Goal: Ask a question: Seek information or help from site administrators or community

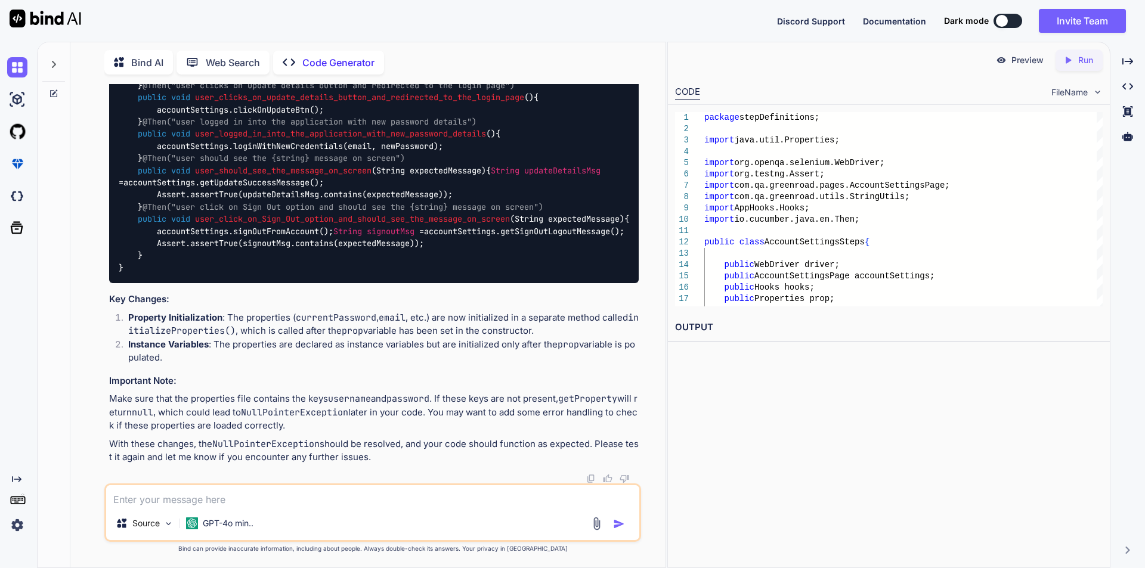
scroll to position [10902, 0]
click at [307, 485] on textarea at bounding box center [372, 495] width 533 height 21
click at [112, 500] on textarea "how to wait for an element which is loaded after the page load" at bounding box center [372, 495] width 533 height 21
click at [513, 496] on textarea "write selenium java code for wait for an element which is loaded after the page…" at bounding box center [372, 495] width 533 height 21
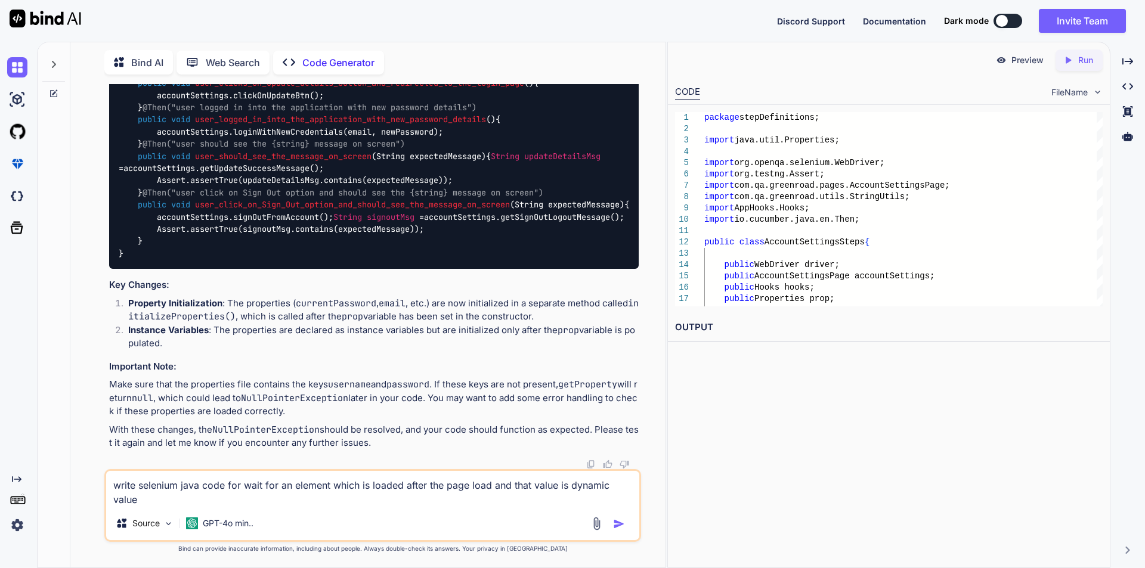
type textarea "write selenium java code for wait for an element which is loaded after the page…"
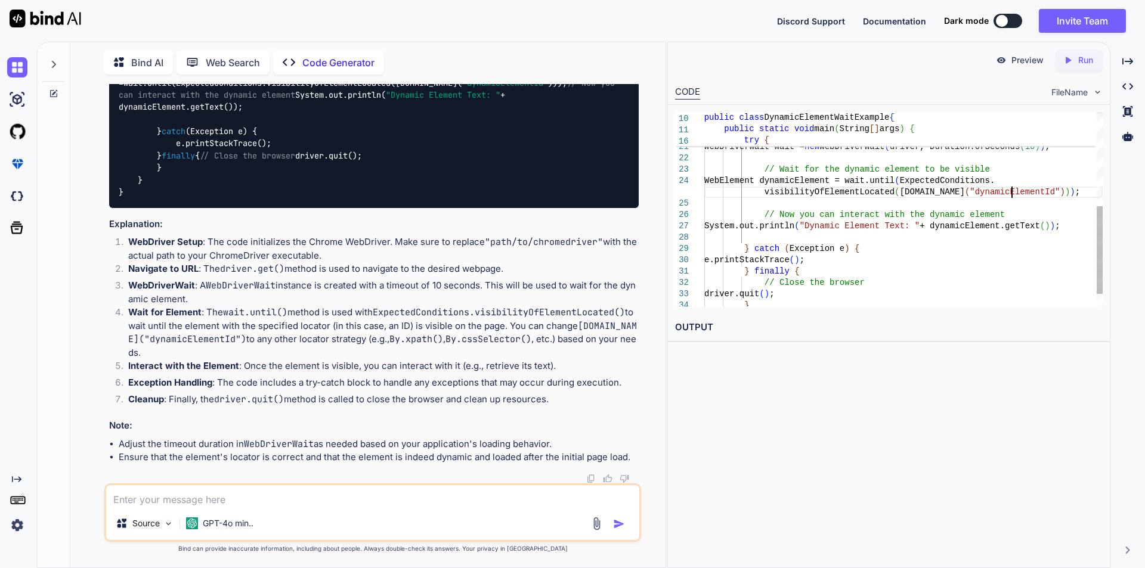
scroll to position [0, 0]
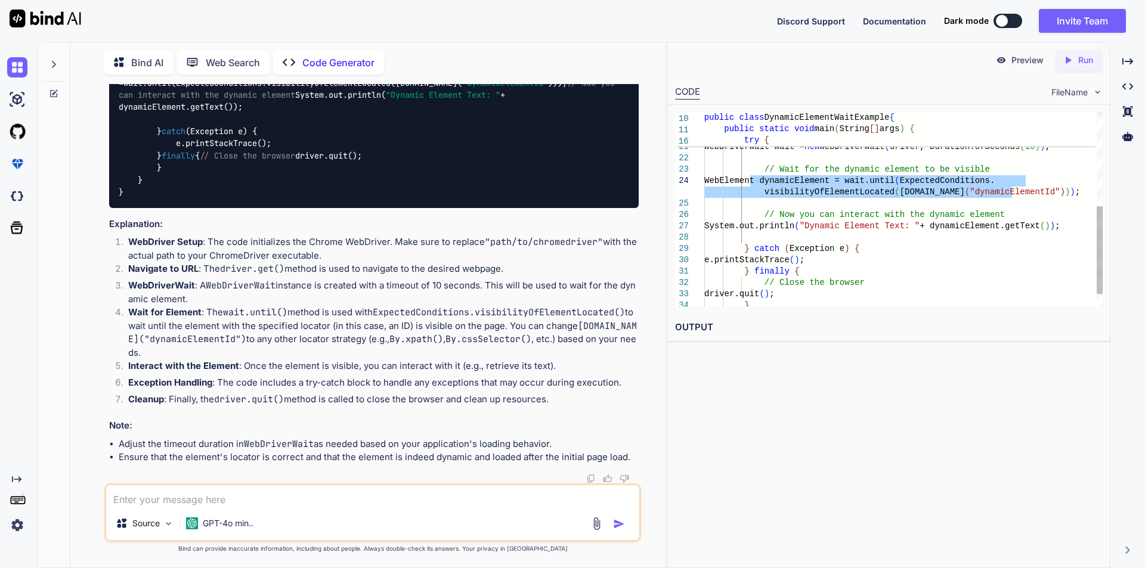
drag, startPoint x: 1025, startPoint y: 190, endPoint x: 749, endPoint y: 186, distance: 275.5
click at [749, 186] on div "driver.get ( " [URL][DOMAIN_NAME] " ) ; // Create a WebDriverWait instance WebD…" at bounding box center [903, 118] width 398 height 430
click at [1023, 190] on div "driver.get ( " [URL][DOMAIN_NAME] " ) ; // Create a WebDriverWait instance WebD…" at bounding box center [903, 118] width 398 height 430
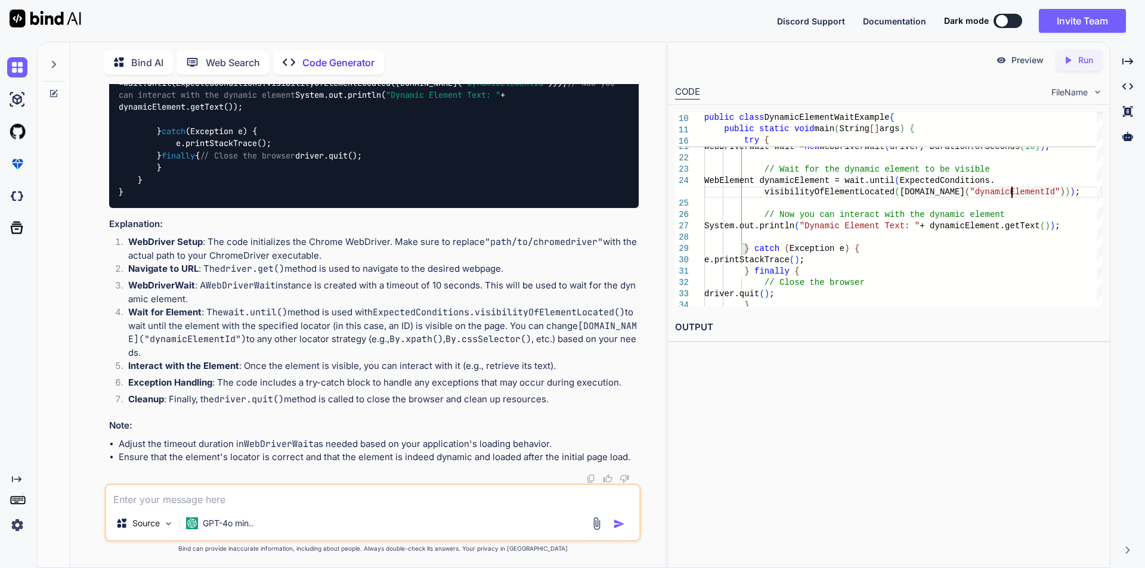
scroll to position [11812, 0]
click at [279, 494] on textarea at bounding box center [372, 495] width 533 height 21
type textarea "this wait statement is not working"
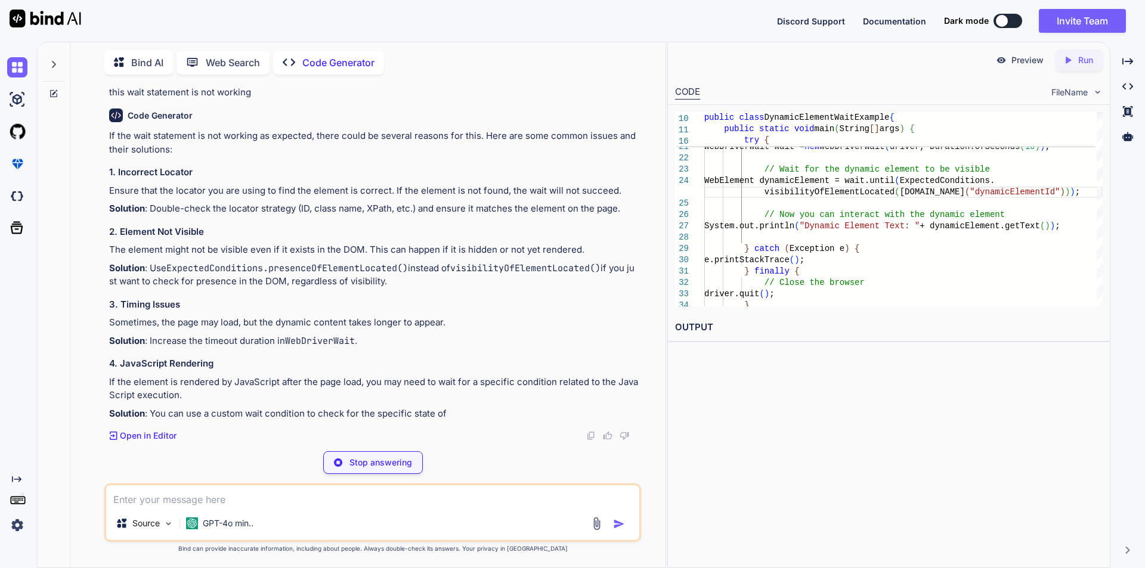
scroll to position [12239, 0]
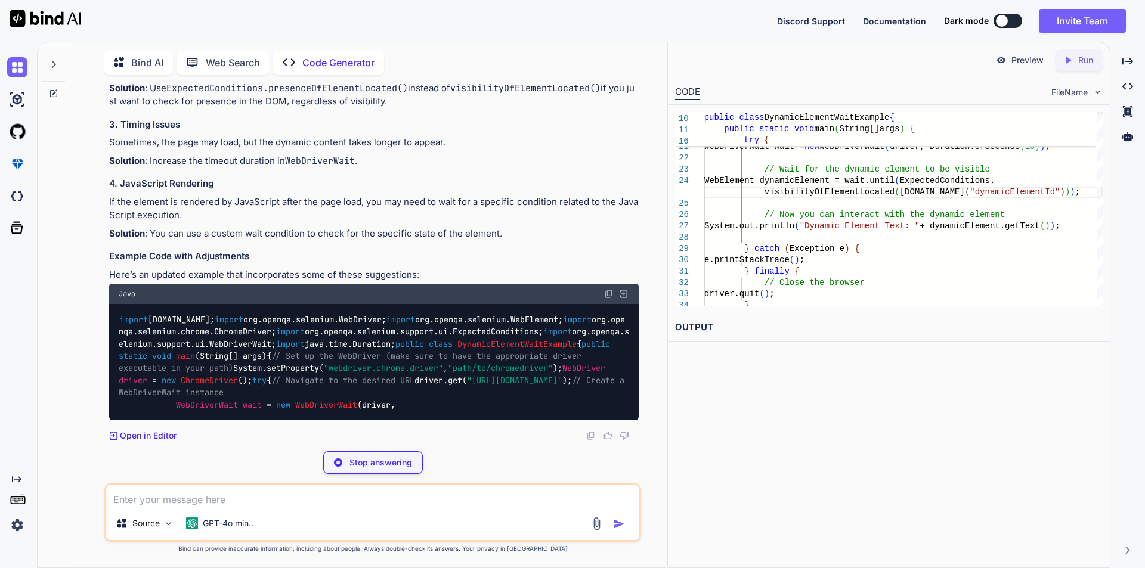
drag, startPoint x: 111, startPoint y: 245, endPoint x: 588, endPoint y: 241, distance: 477.0
click at [588, 241] on div "If the wait statement is not working as expected, there could be several reason…" at bounding box center [373, 184] width 529 height 471
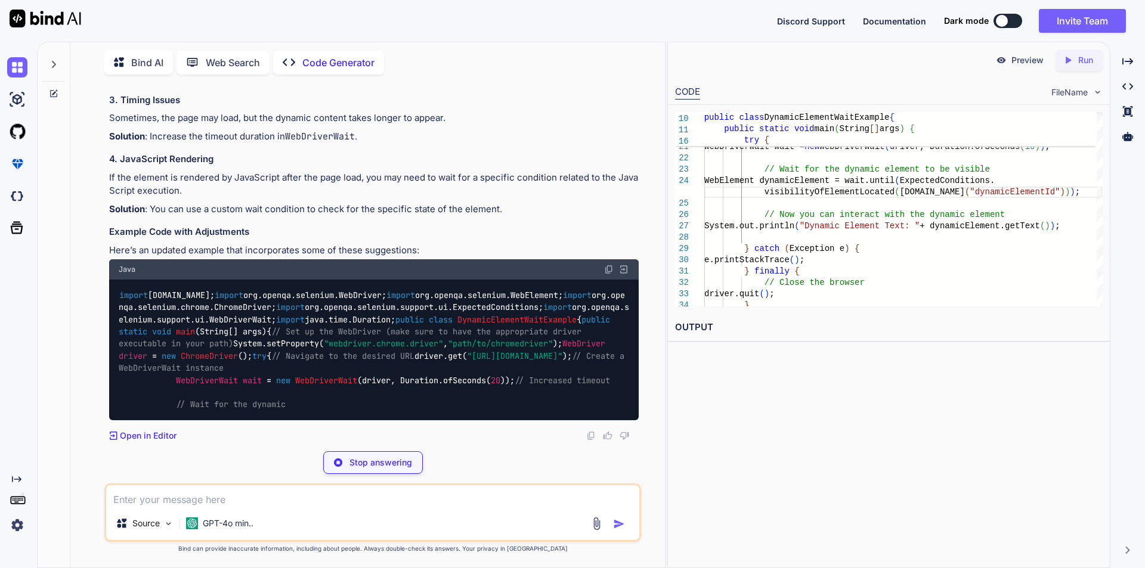
click at [452, 84] on p "Solution : Use ExpectedConditions.presenceOfElementLocated() instead of visibil…" at bounding box center [373, 70] width 529 height 27
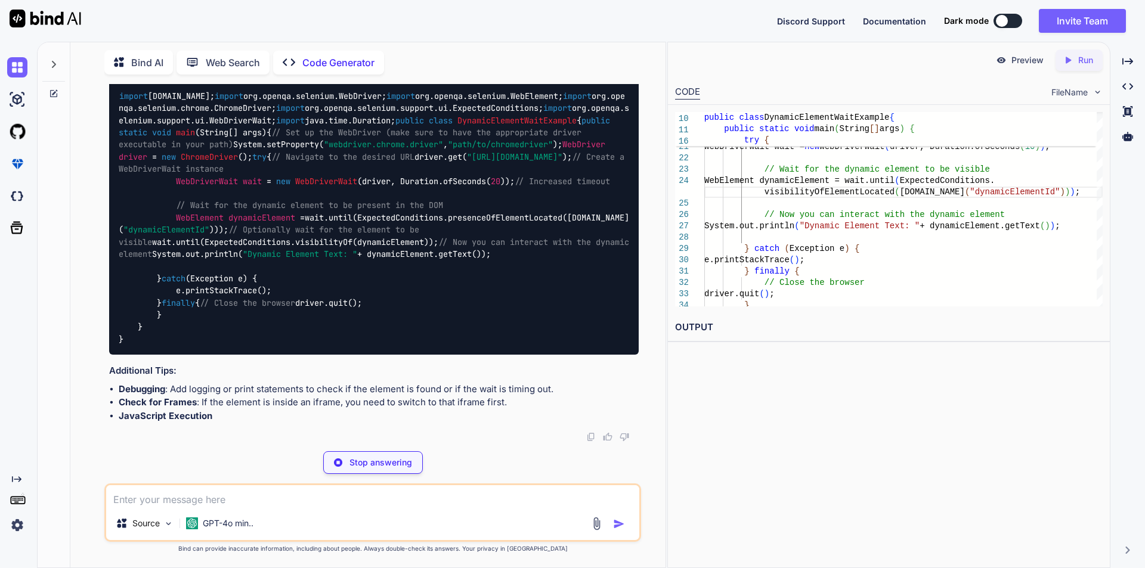
scroll to position [12358, 0]
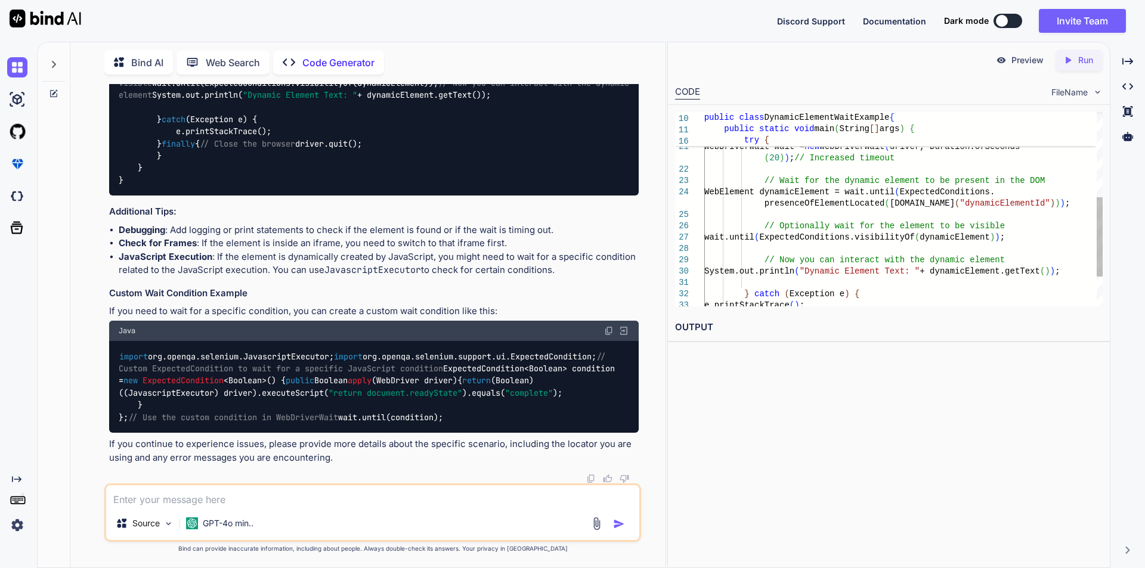
drag, startPoint x: 109, startPoint y: 206, endPoint x: 444, endPoint y: 205, distance: 335.1
drag, startPoint x: 342, startPoint y: 224, endPoint x: 330, endPoint y: 224, distance: 12.5
drag, startPoint x: 287, startPoint y: 219, endPoint x: 357, endPoint y: 219, distance: 69.8
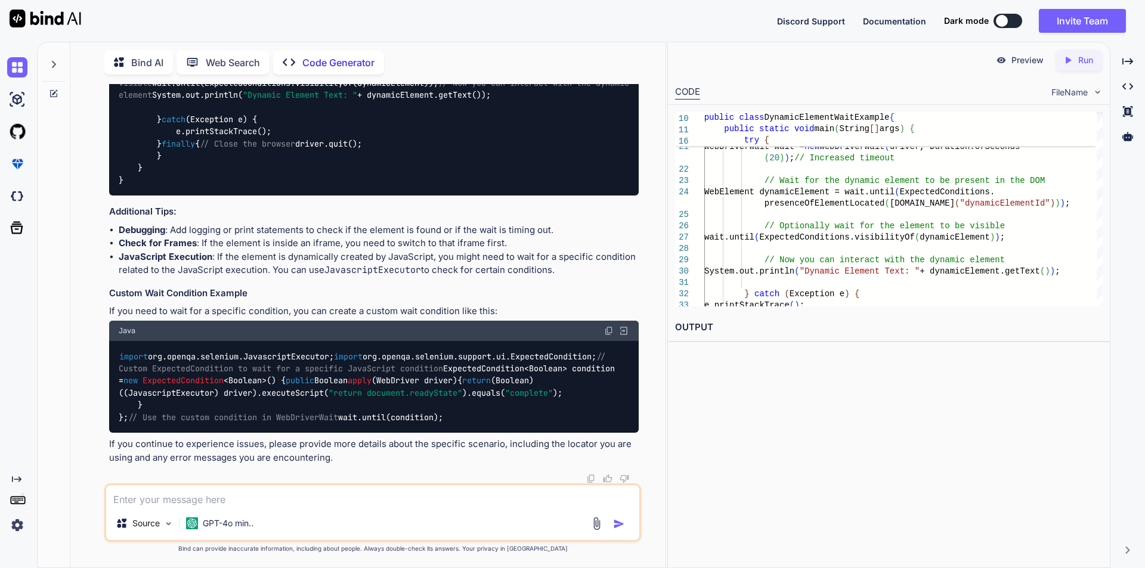
drag, startPoint x: 121, startPoint y: 246, endPoint x: 210, endPoint y: 243, distance: 89.5
drag, startPoint x: 105, startPoint y: 260, endPoint x: 188, endPoint y: 272, distance: 83.7
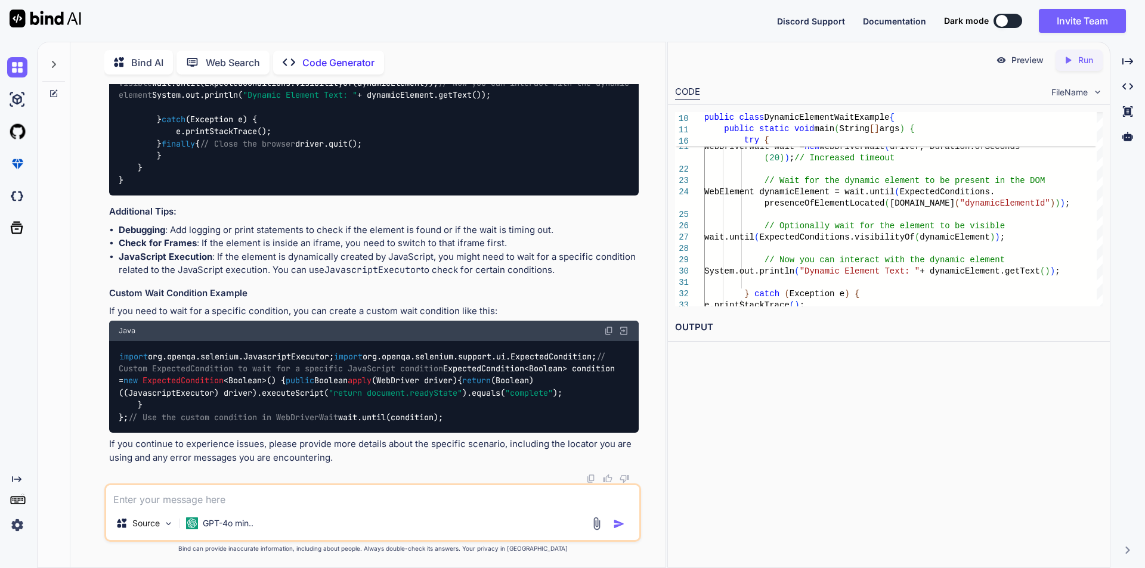
click at [188, 272] on div "You Hello Code Generator Hello! How can I assist you [DATE]? If you have any qu…" at bounding box center [372, 326] width 537 height 484
click at [531, 196] on div "import [DOMAIN_NAME]; import org.openqa.selenium.WebDriver; import org.openqa.s…" at bounding box center [373, 58] width 529 height 274
drag, startPoint x: 176, startPoint y: 348, endPoint x: 471, endPoint y: 349, distance: 294.5
click at [471, 196] on div "import [DOMAIN_NAME]; import org.openqa.selenium.WebDriver; import org.openqa.s…" at bounding box center [373, 58] width 529 height 274
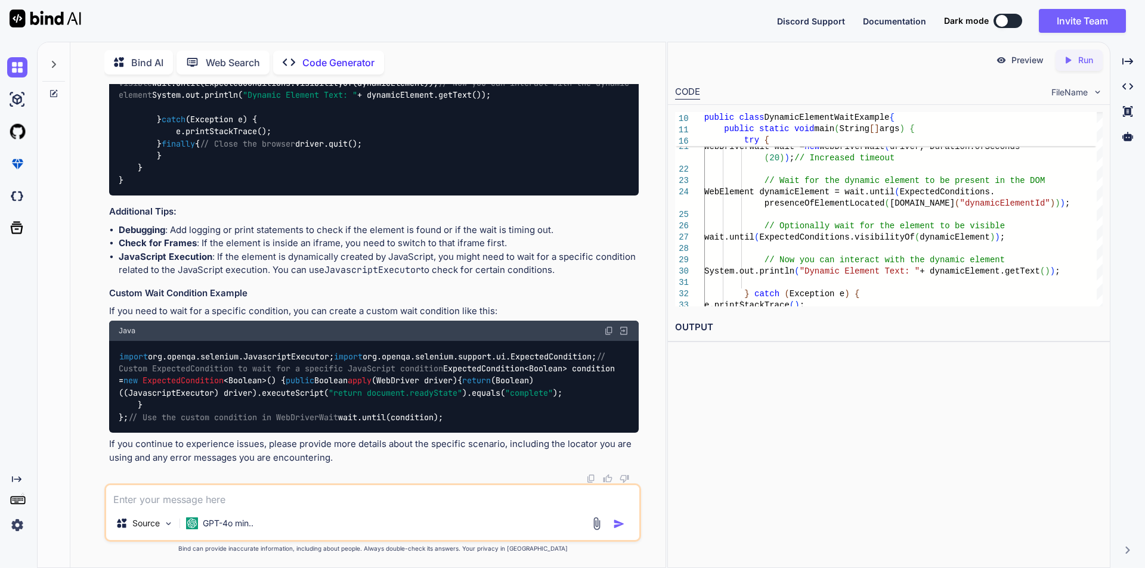
scroll to position [13117, 0]
